Goal: Find specific page/section: Find specific page/section

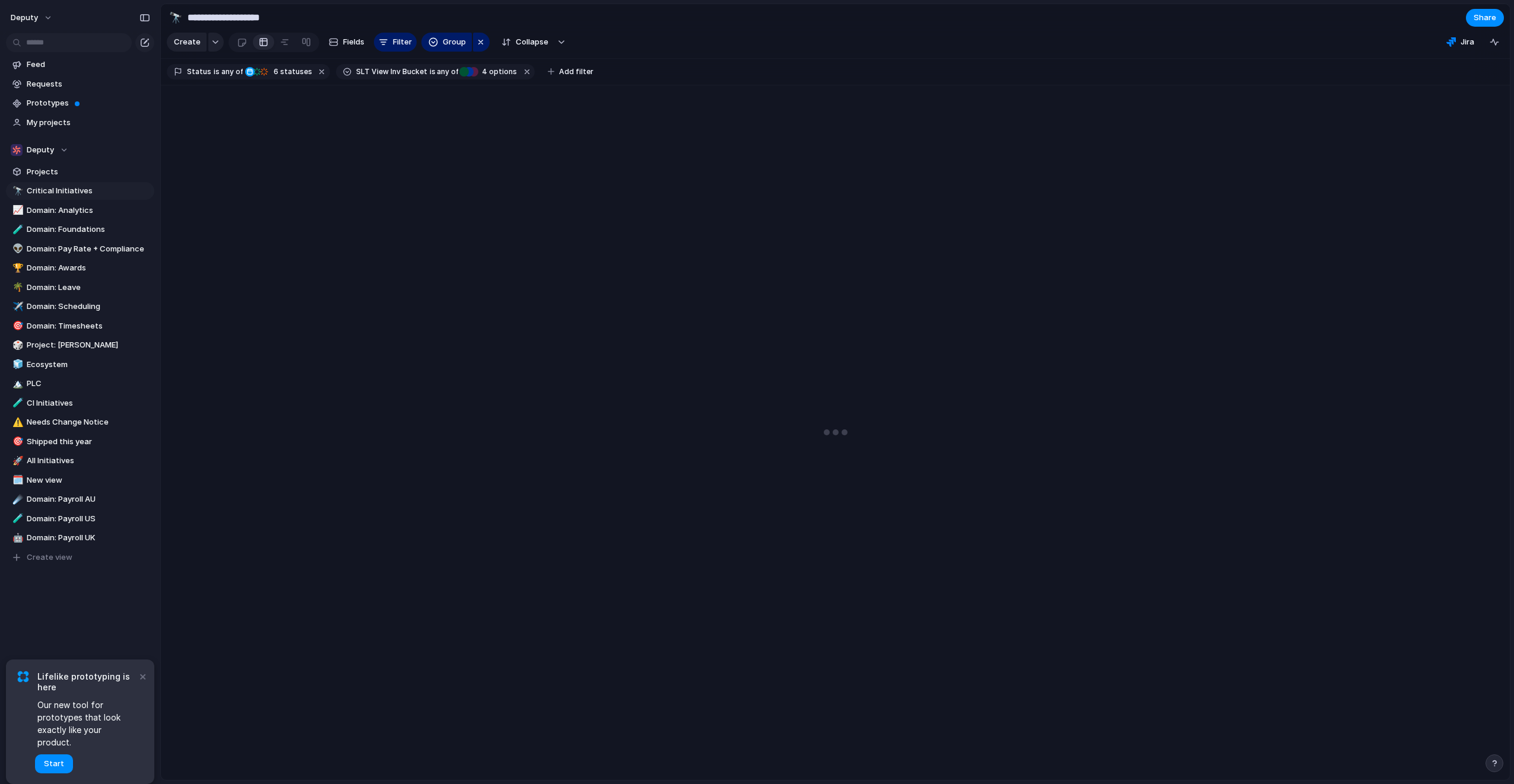
click at [138, 684] on button "×" at bounding box center [142, 676] width 14 height 14
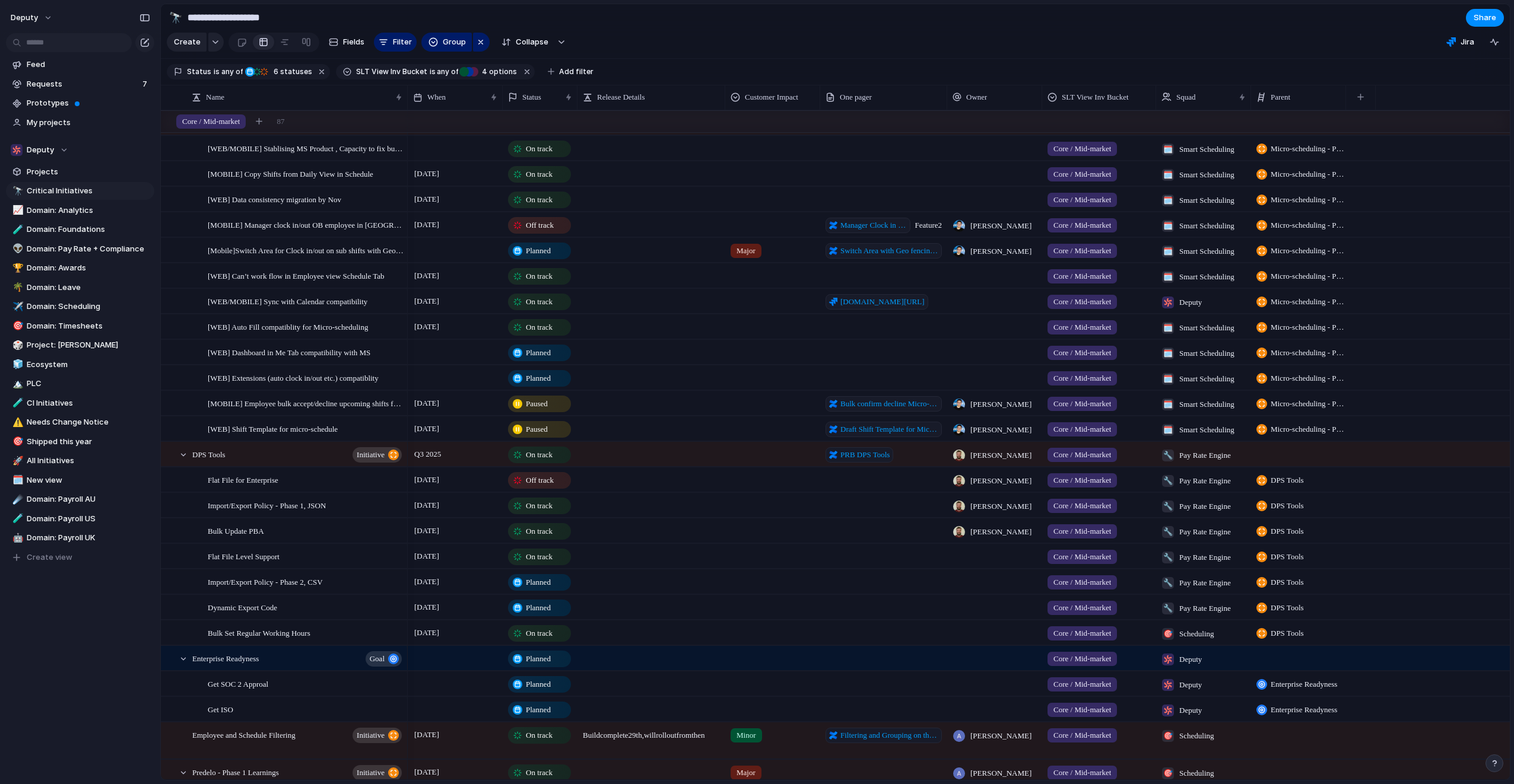
scroll to position [1884, 0]
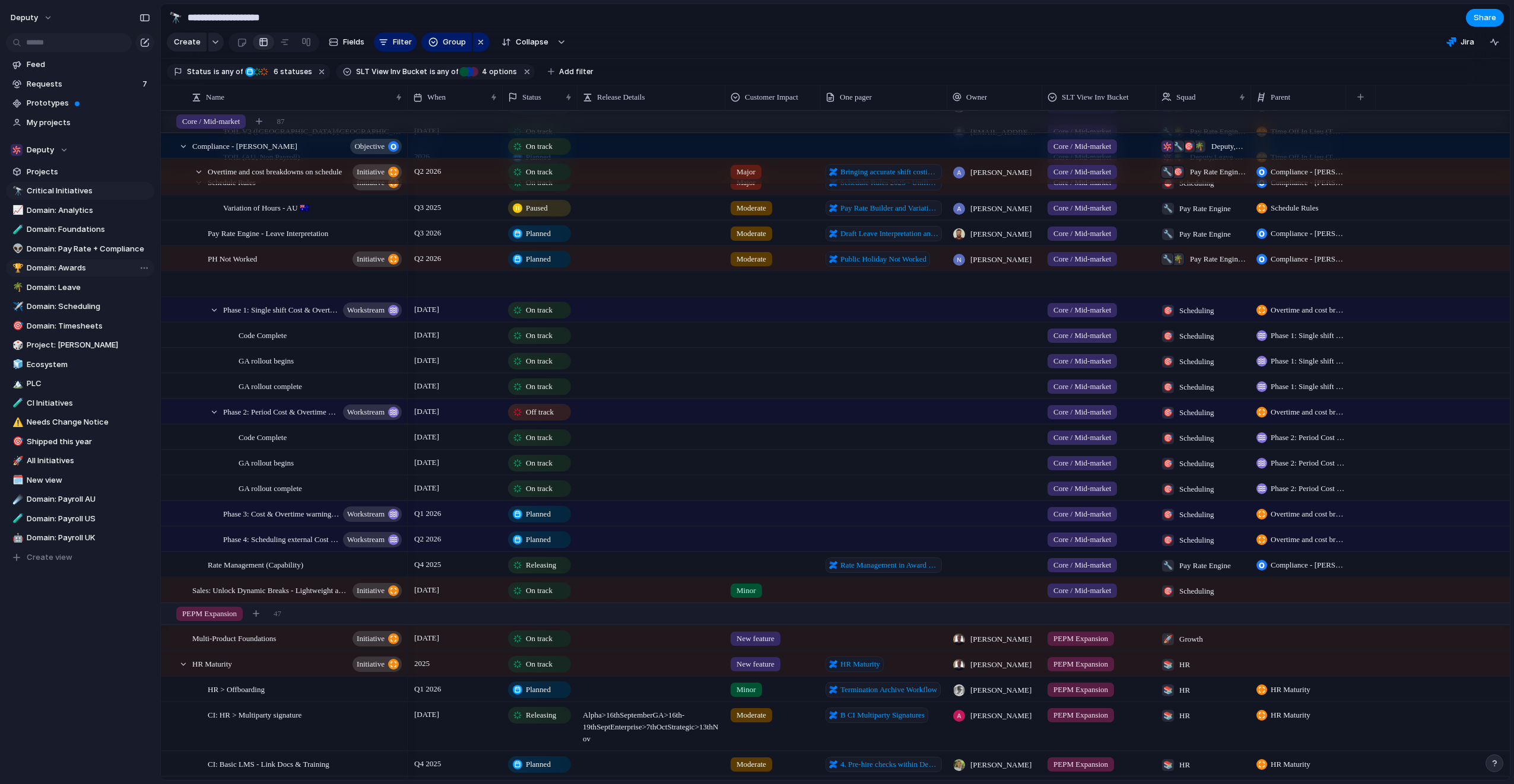
click at [69, 262] on link "🏆 Domain: Awards" at bounding box center [80, 268] width 148 height 18
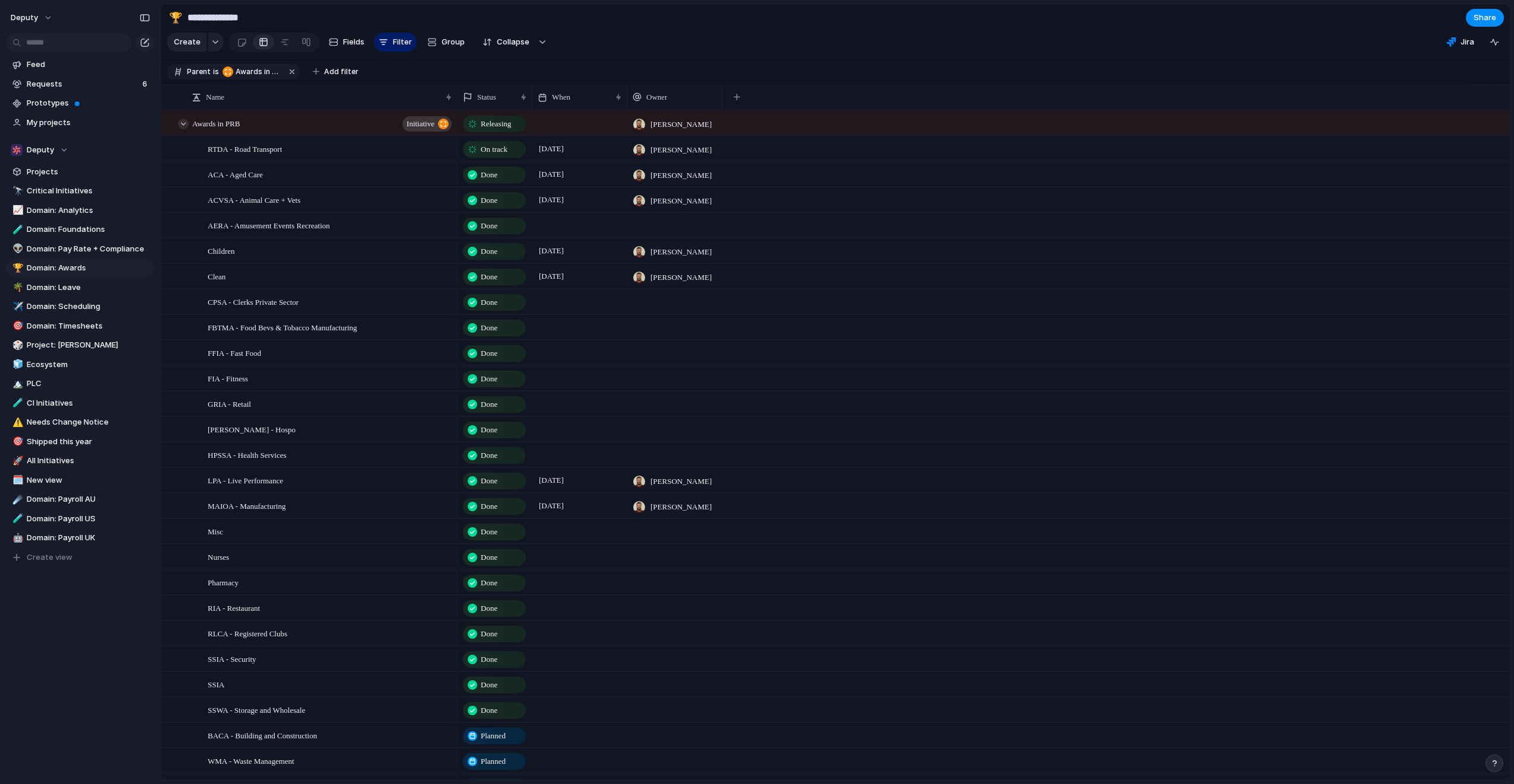
click at [181, 130] on div at bounding box center [183, 124] width 11 height 11
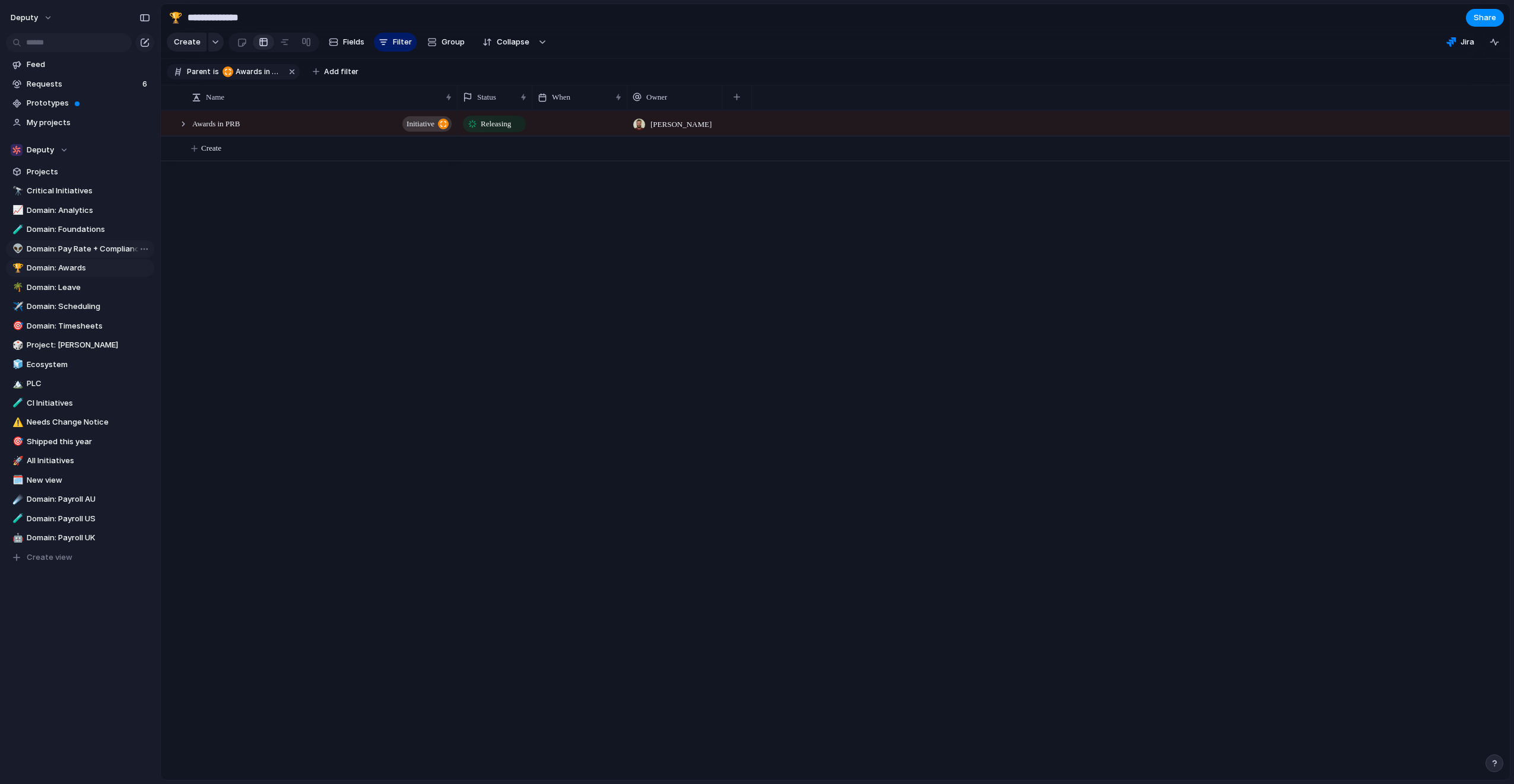
click at [88, 246] on span "Domain: Pay Rate + Compliance" at bounding box center [88, 249] width 124 height 12
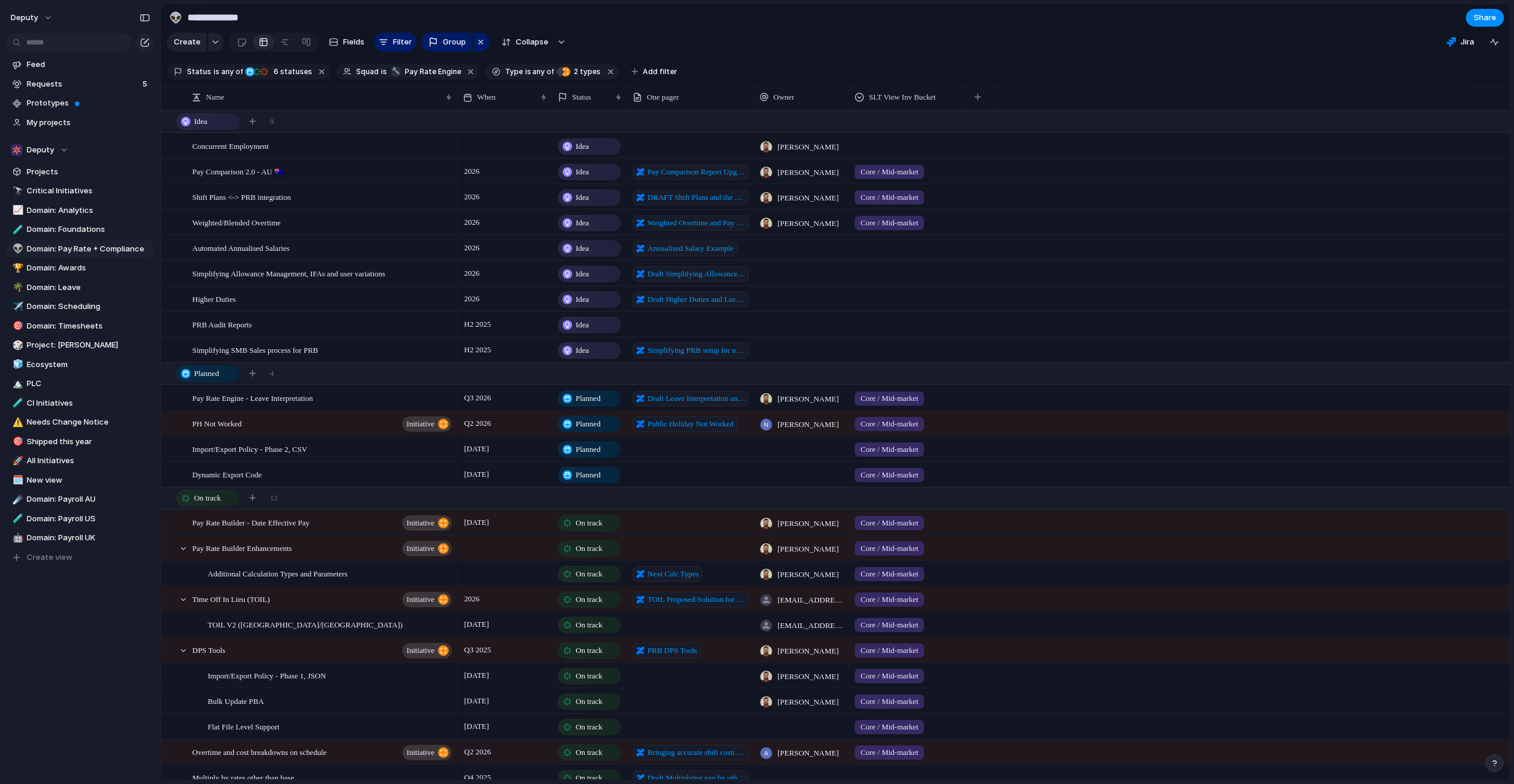
type input "**********"
